Goal: Find specific page/section: Find specific page/section

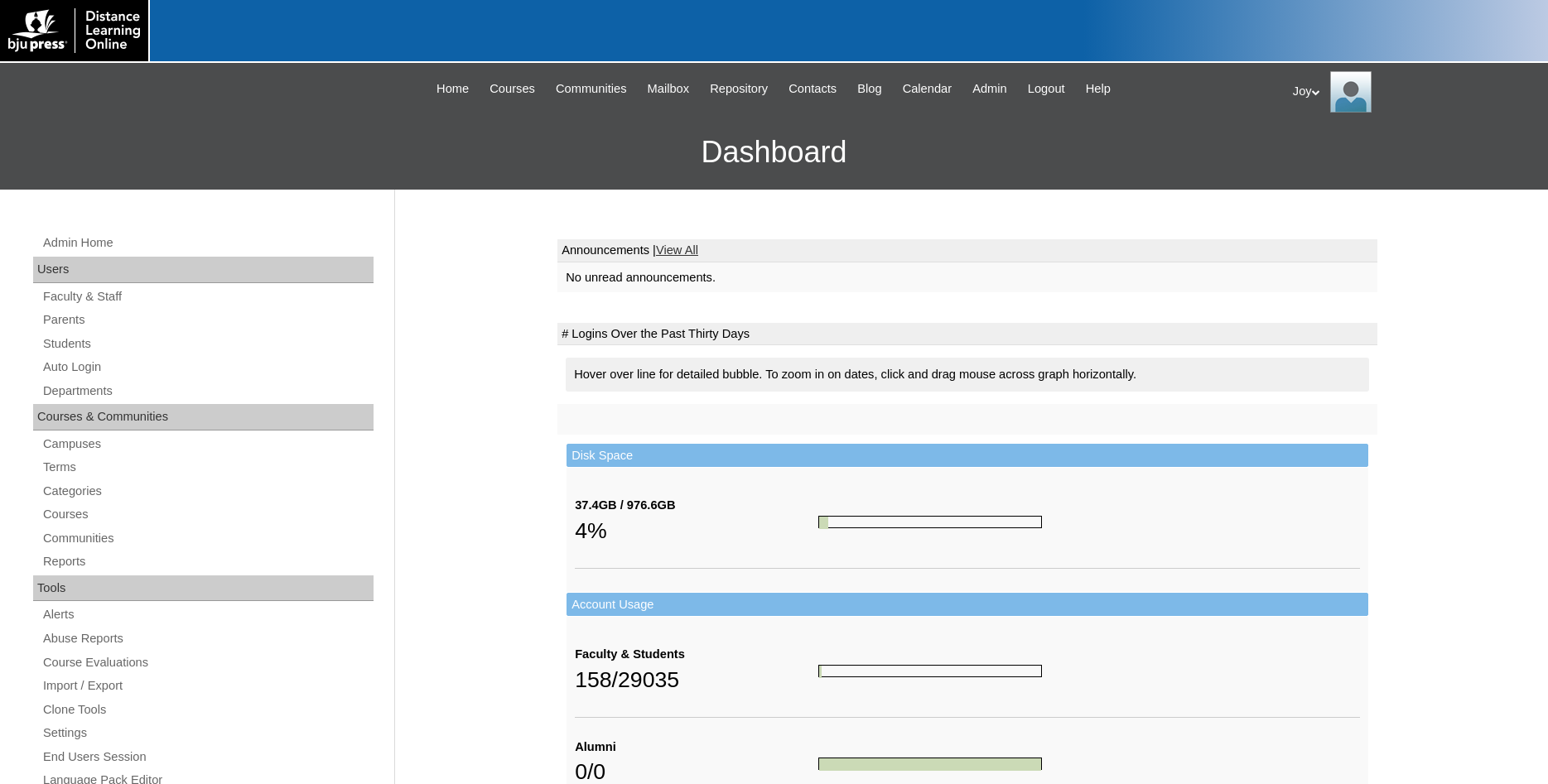
click at [62, 332] on div "Admin Home Users Faculty & Staff Parents Students Auto Login Departments Course…" at bounding box center [205, 779] width 361 height 1094
click at [59, 321] on link "Parents" at bounding box center [207, 320] width 332 height 21
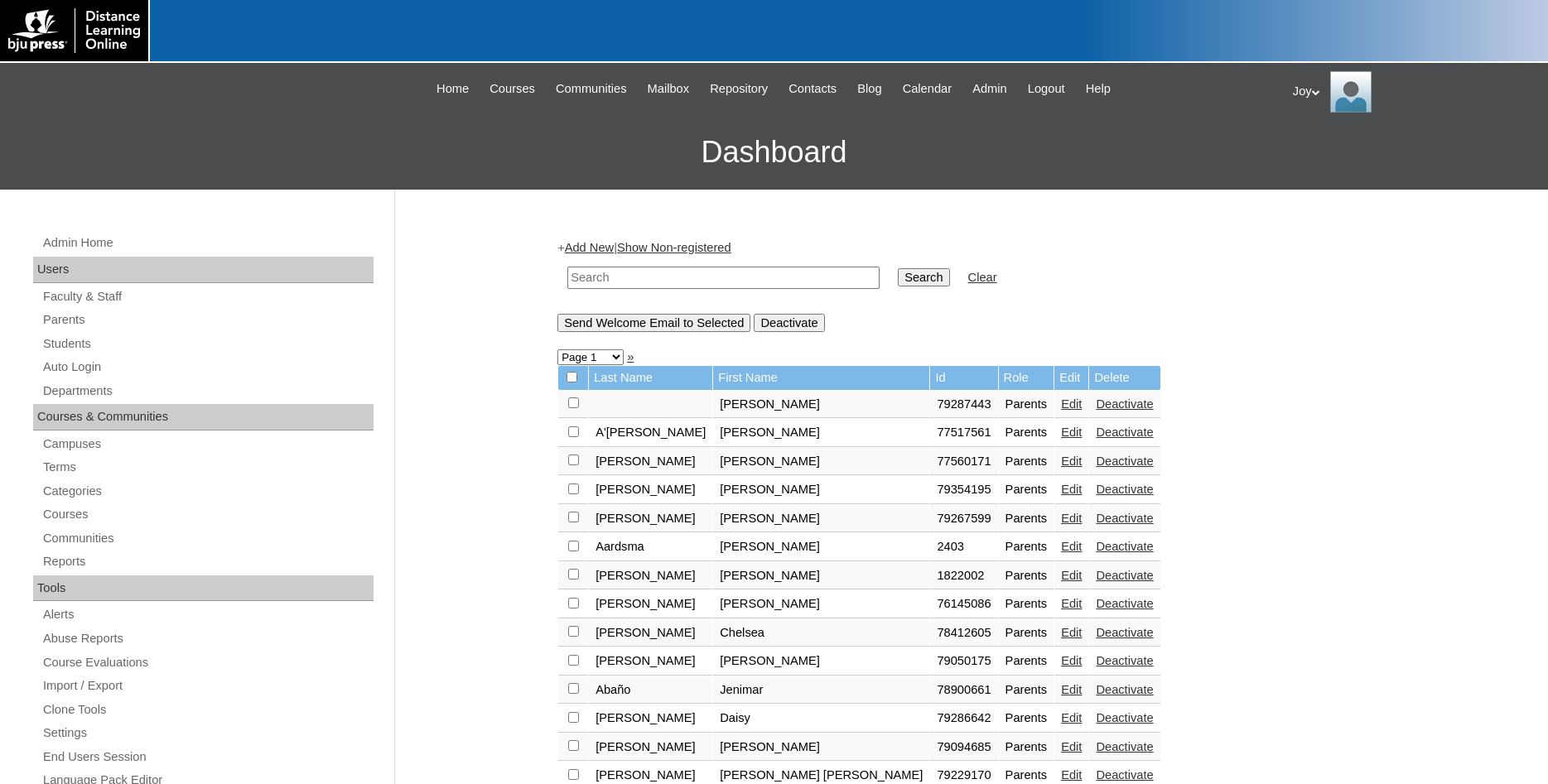
paste input "mailto:farongilkey@icloud.com"
drag, startPoint x: 610, startPoint y: 281, endPoint x: 505, endPoint y: 284, distance: 105.0
click at [568, 284] on input "mailto:farongilkey@icloud.com" at bounding box center [724, 278] width 312 height 23
type input "farongilkey@icloud.com"
click at [898, 269] on input "Search" at bounding box center [924, 277] width 51 height 18
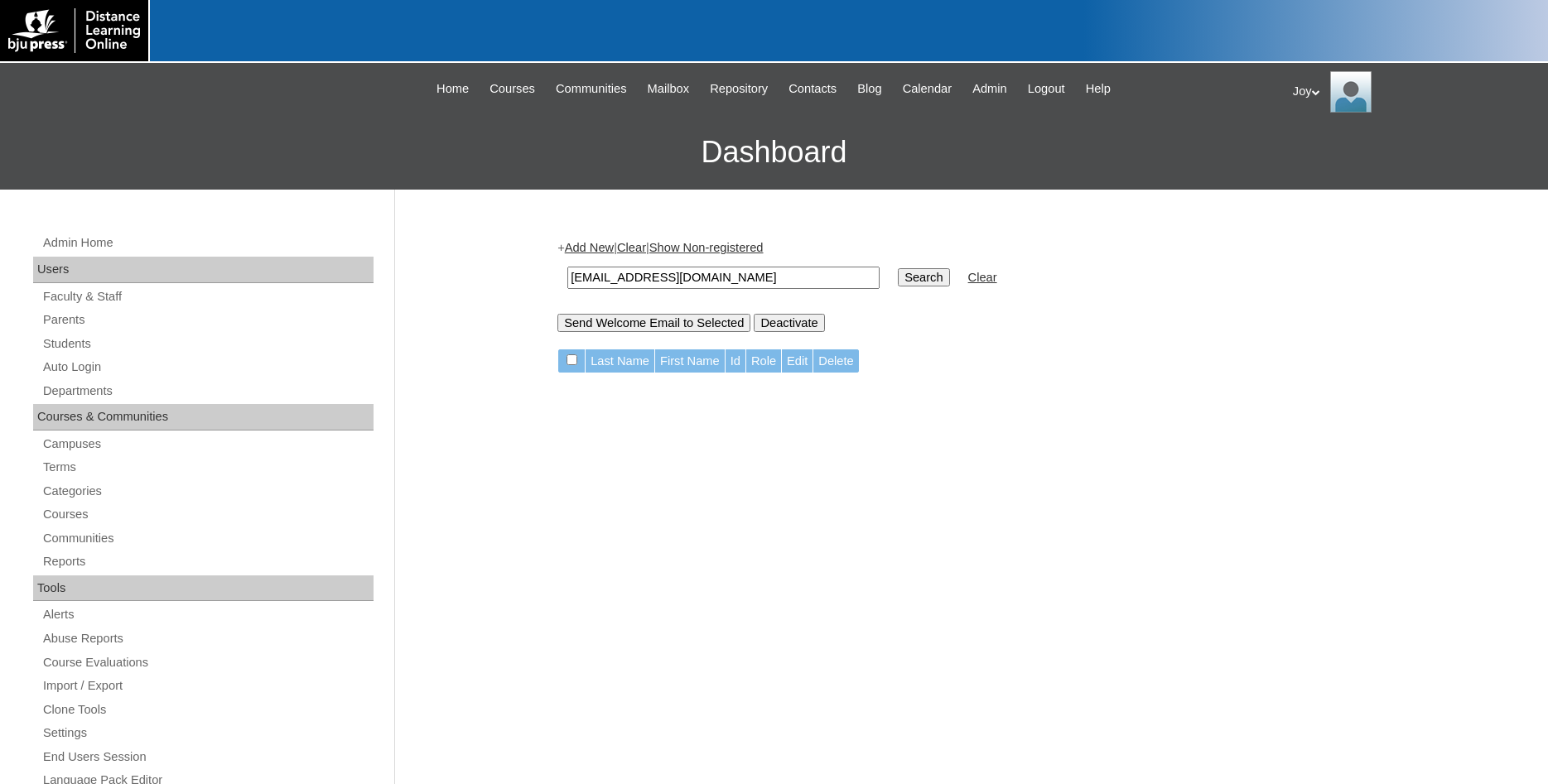
click at [909, 279] on input "Search" at bounding box center [924, 277] width 51 height 18
click at [83, 321] on link "Parents" at bounding box center [207, 320] width 332 height 21
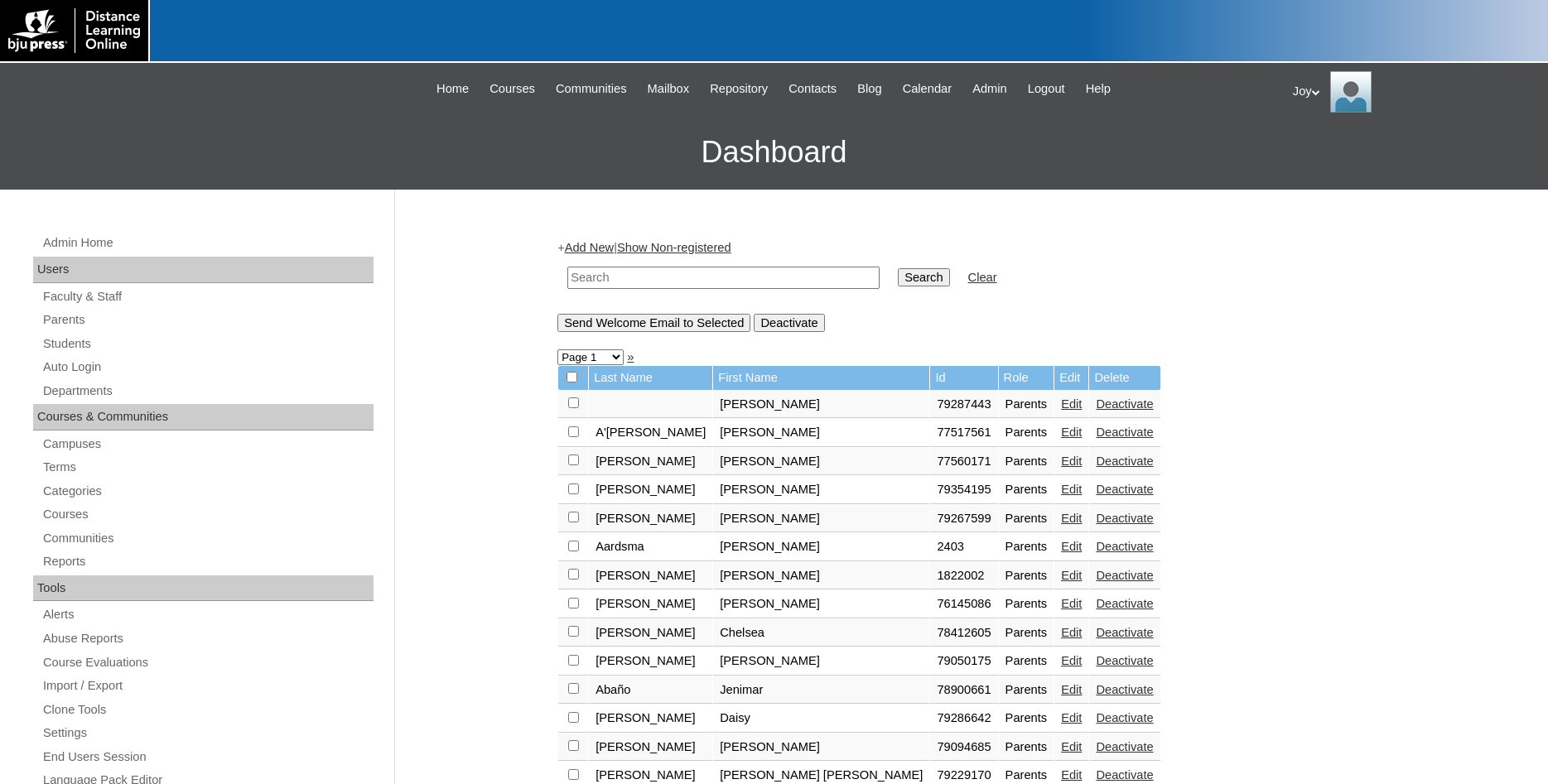
click at [712, 284] on input "text" at bounding box center [724, 278] width 312 height 23
type input "[PERSON_NAME]"
click at [898, 269] on input "Search" at bounding box center [924, 277] width 51 height 18
